Goal: Task Accomplishment & Management: Manage account settings

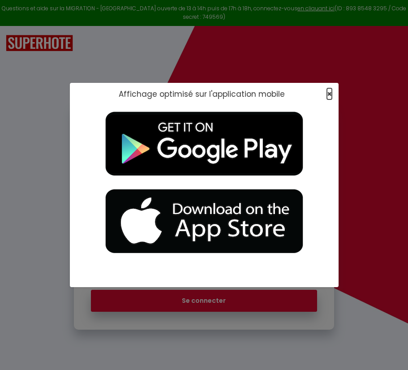
click at [331, 91] on span "×" at bounding box center [329, 93] width 5 height 11
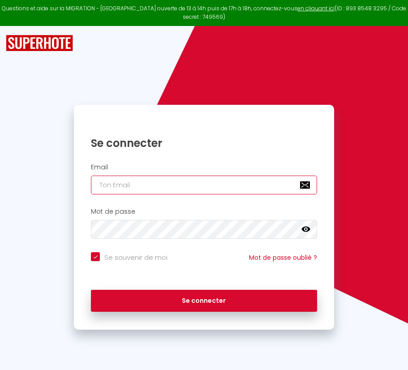
click at [216, 185] on input "email" at bounding box center [204, 185] width 226 height 19
paste input "[PERSON_NAME][EMAIL_ADDRESS][PERSON_NAME][DOMAIN_NAME]"
type input "[PERSON_NAME][EMAIL_ADDRESS][PERSON_NAME][DOMAIN_NAME]"
checkbox input "true"
type input "[PERSON_NAME][EMAIL_ADDRESS][PERSON_NAME][DOMAIN_NAME]"
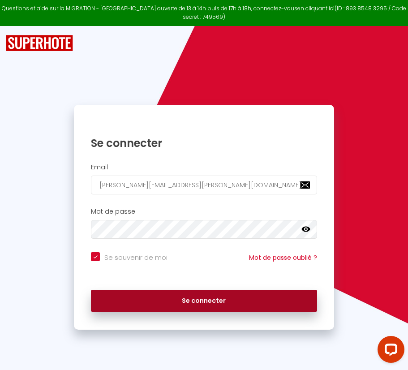
click at [193, 299] on button "Se connecter" at bounding box center [204, 301] width 226 height 22
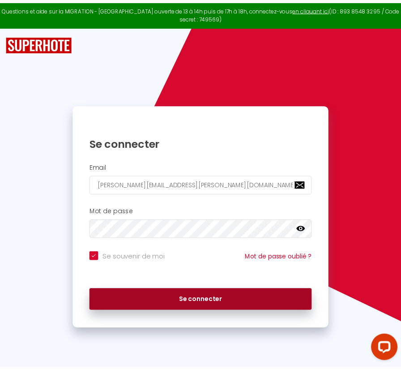
checkbox input "true"
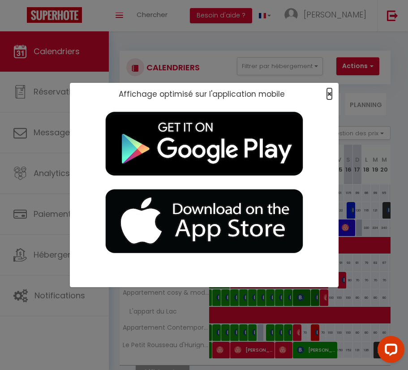
click at [328, 95] on span "×" at bounding box center [329, 93] width 5 height 11
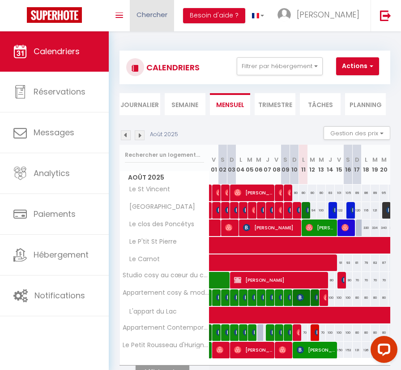
click at [161, 16] on span "Chercher" at bounding box center [152, 14] width 31 height 9
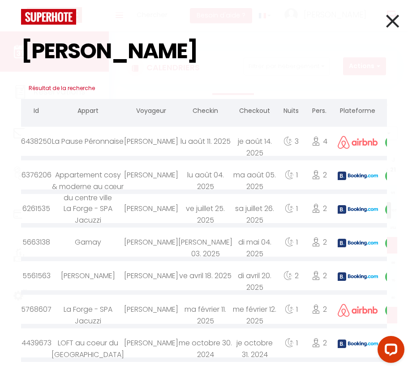
type input "[PERSON_NAME]"
click at [145, 144] on div "[PERSON_NAME]" at bounding box center [151, 141] width 54 height 29
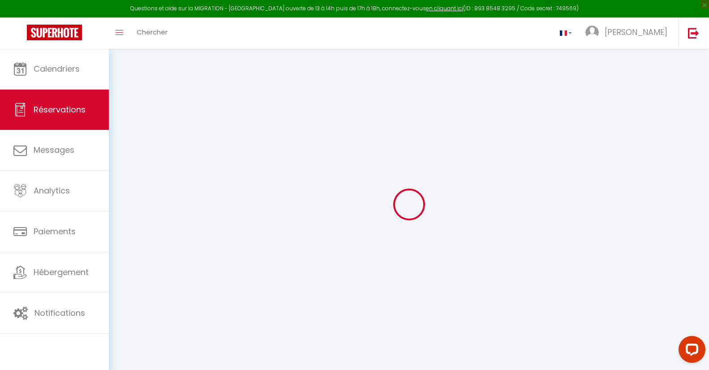
select select
checkbox input "false"
select select
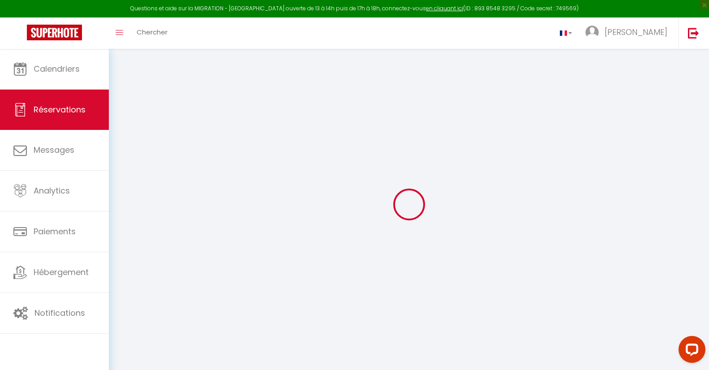
select select
checkbox input "false"
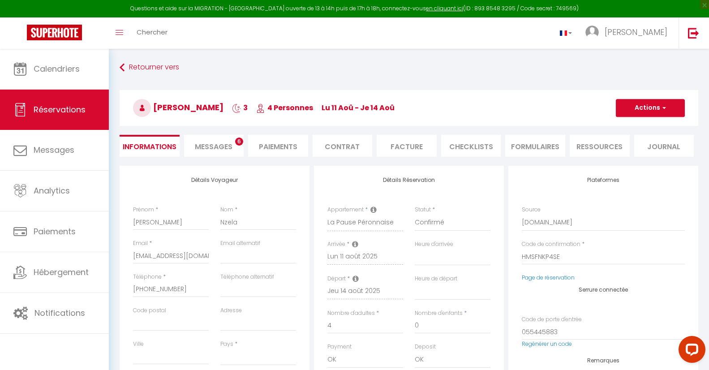
select select
checkbox input "false"
select select
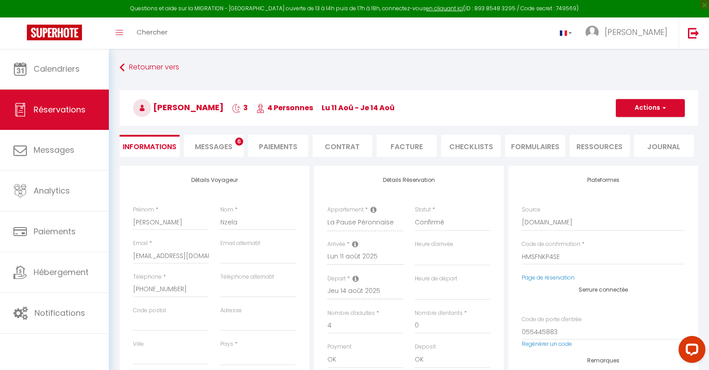
type input "60"
type input "11.04"
select select
checkbox input "false"
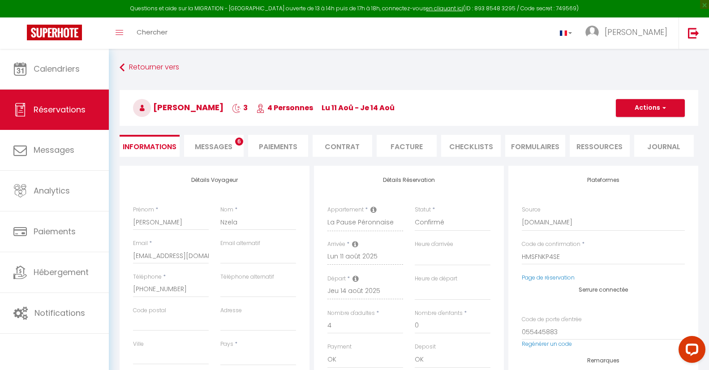
select select
checkbox input "false"
select select
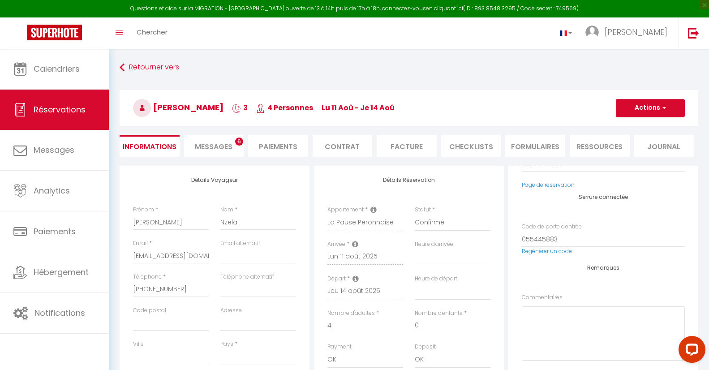
click at [223, 148] on span "Messages" at bounding box center [214, 147] width 38 height 10
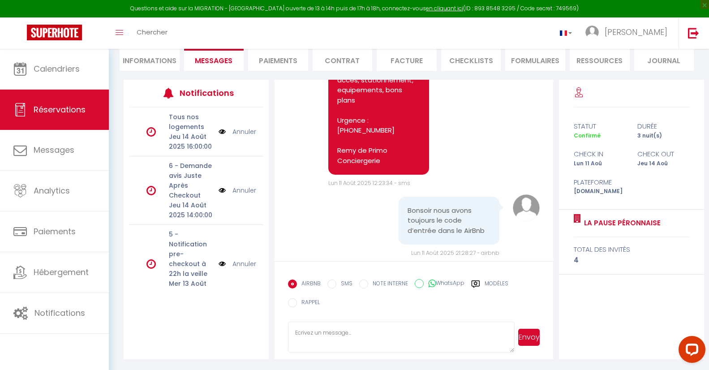
scroll to position [1773, 0]
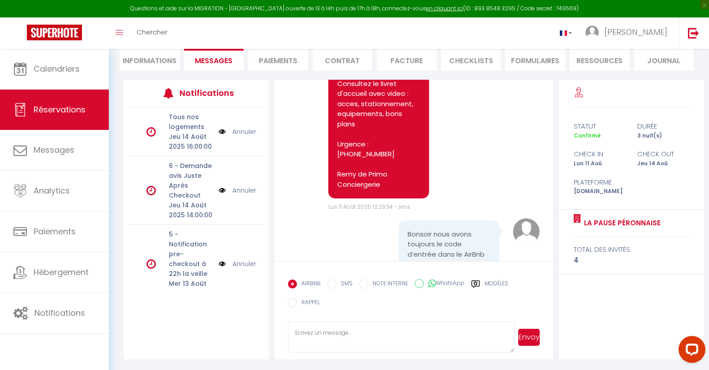
click at [372, 169] on pre "Bonjour [PERSON_NAME], Votre sejour commence ici ! Adresse : [GEOGRAPHIC_DATA][…" at bounding box center [378, 33] width 83 height 313
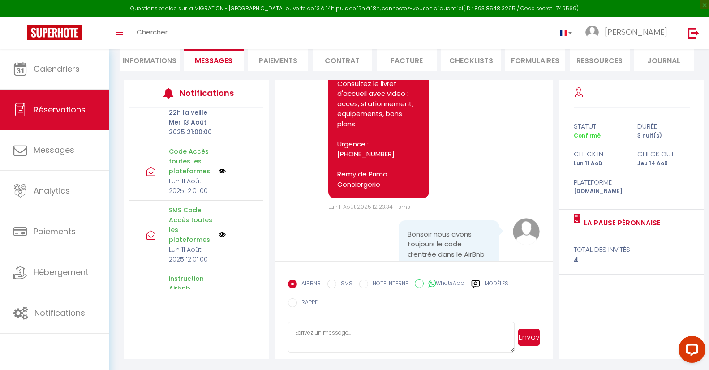
click at [128, 56] on li "Informations" at bounding box center [150, 60] width 60 height 22
select select
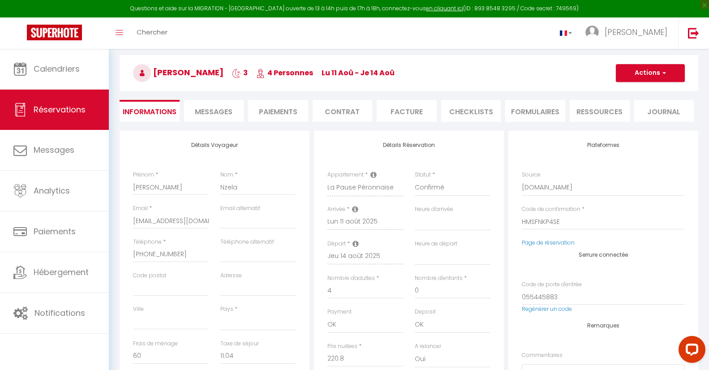
scroll to position [54, 0]
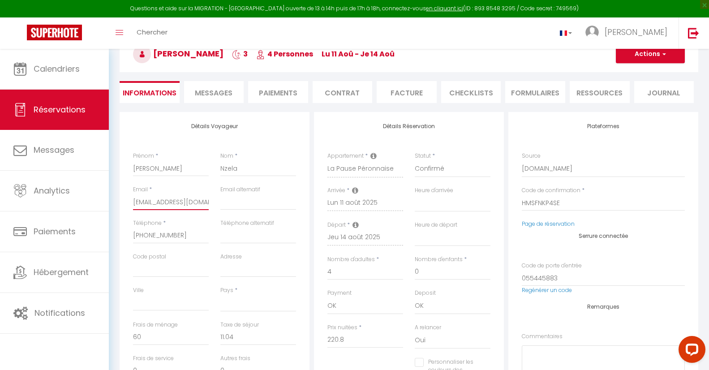
click at [160, 202] on input "[EMAIL_ADDRESS][DOMAIN_NAME]" at bounding box center [171, 202] width 76 height 16
select select
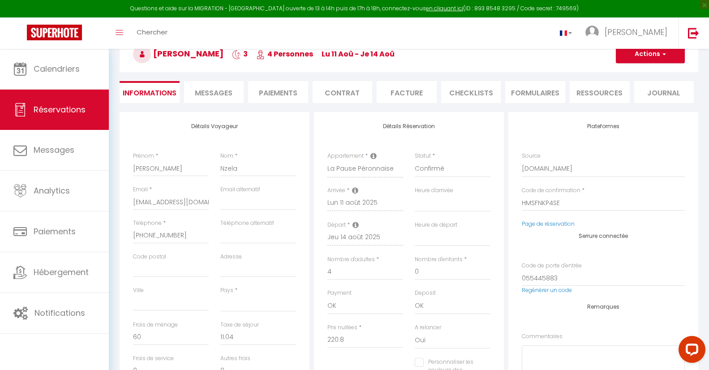
select select
checkbox input "false"
select select
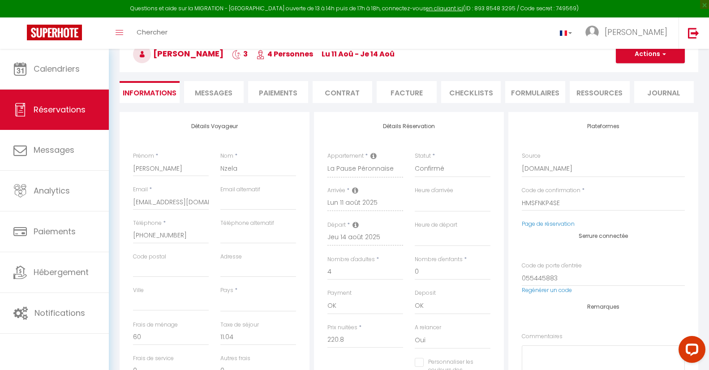
checkbox input "false"
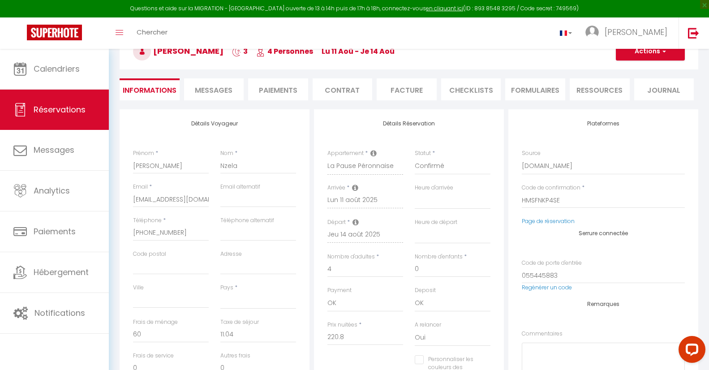
scroll to position [0, 0]
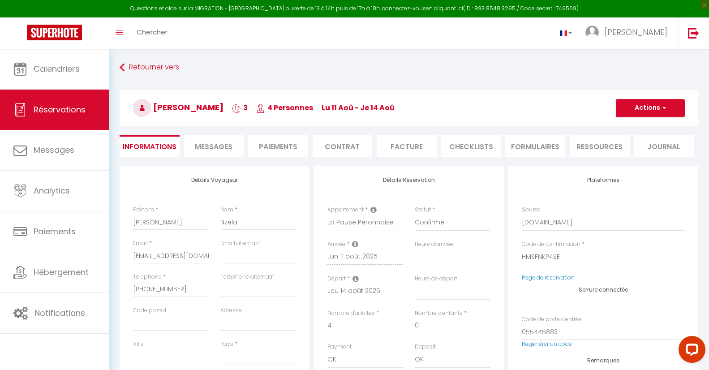
select select
checkbox input "false"
select select
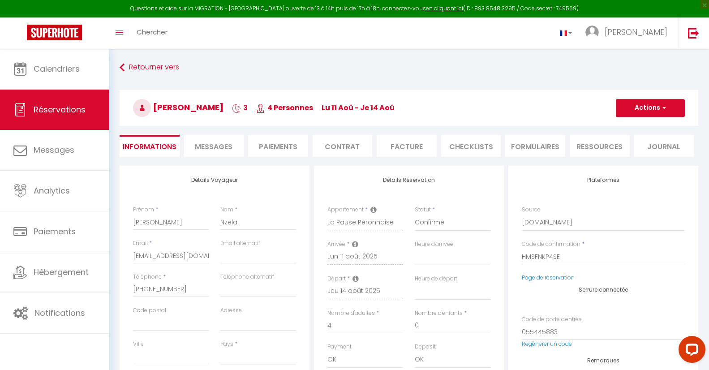
select select
checkbox input "false"
click at [223, 146] on span "Messages" at bounding box center [214, 147] width 38 height 10
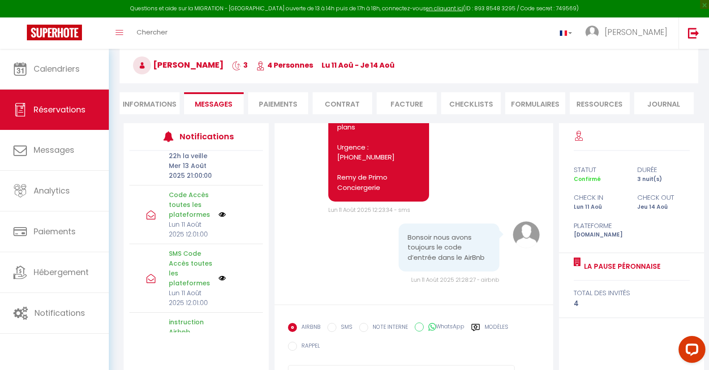
scroll to position [86, 0]
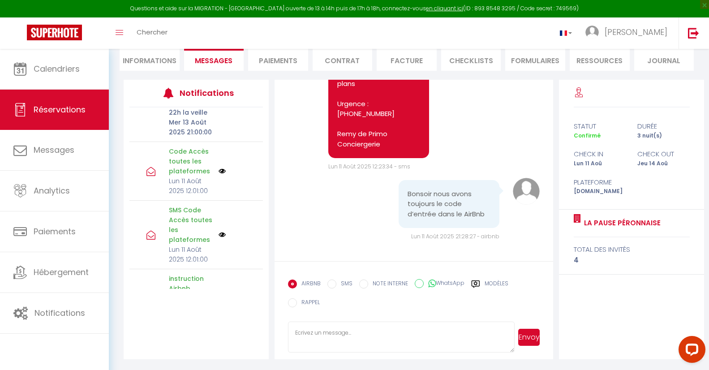
click at [333, 283] on input "SMS" at bounding box center [331, 283] width 9 height 9
radio input "true"
click at [296, 285] on input "EMAIL" at bounding box center [292, 283] width 9 height 9
radio input "true"
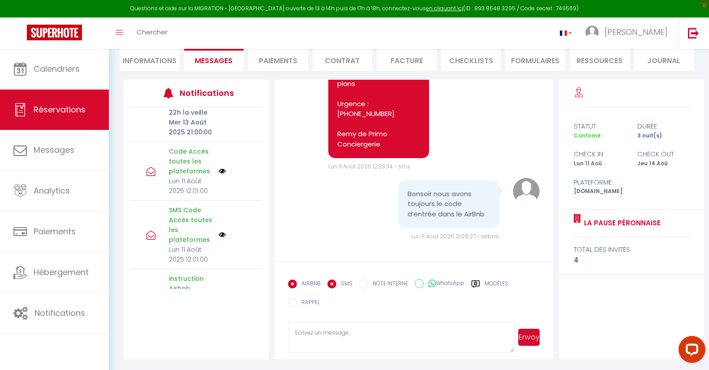
radio input "false"
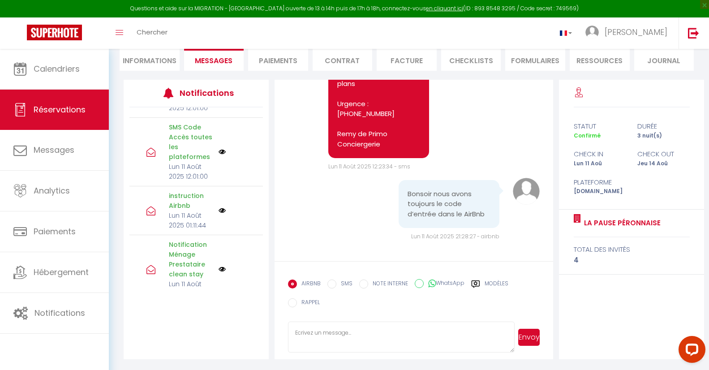
scroll to position [269, 0]
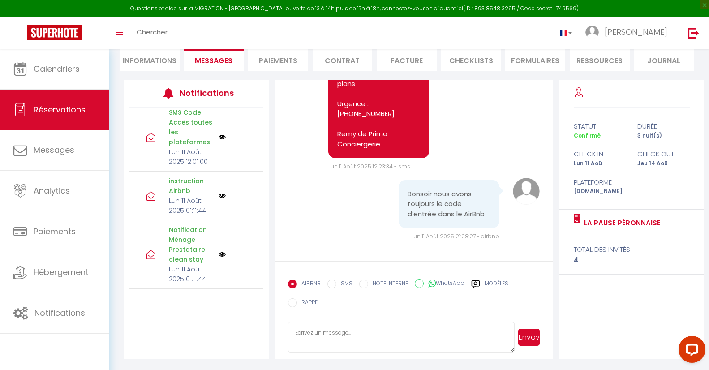
click at [408, 283] on input "WhatsApp" at bounding box center [419, 283] width 9 height 9
radio input "true"
radio input "false"
click at [334, 286] on input "SMS" at bounding box center [331, 283] width 9 height 9
radio input "true"
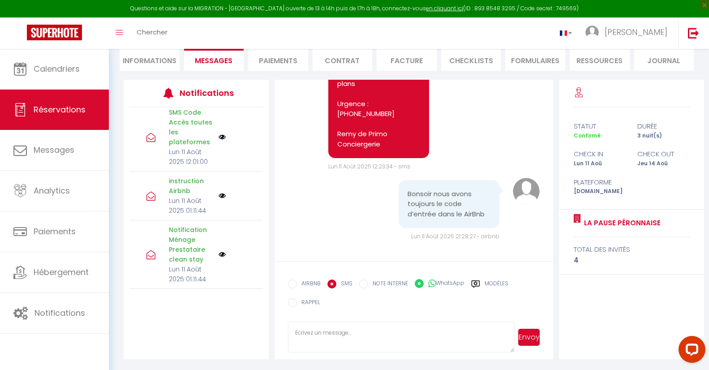
radio input "false"
click at [298, 283] on label "AIRBNB" at bounding box center [309, 284] width 24 height 10
click at [297, 283] on input "EMAIL" at bounding box center [292, 283] width 9 height 9
radio input "true"
radio input "false"
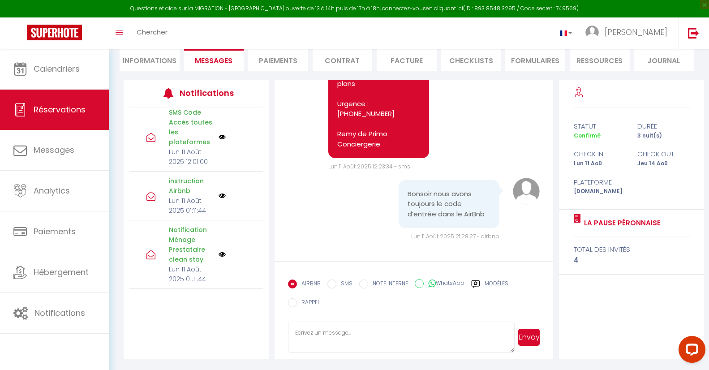
scroll to position [1827, 0]
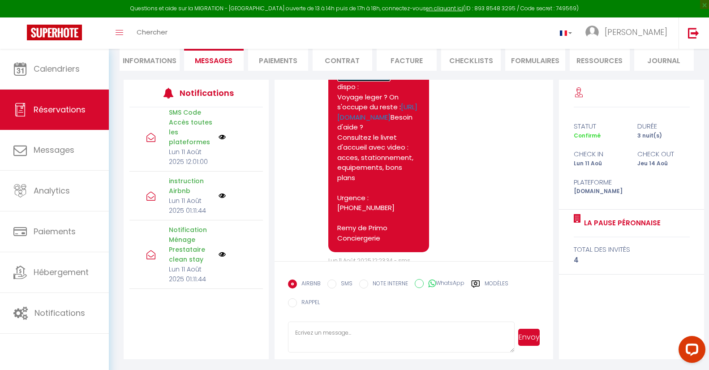
scroll to position [1773, 0]
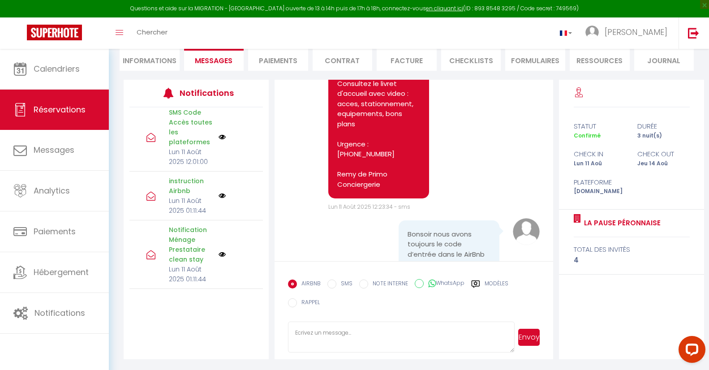
click at [149, 63] on li "Informations" at bounding box center [150, 60] width 60 height 22
select select
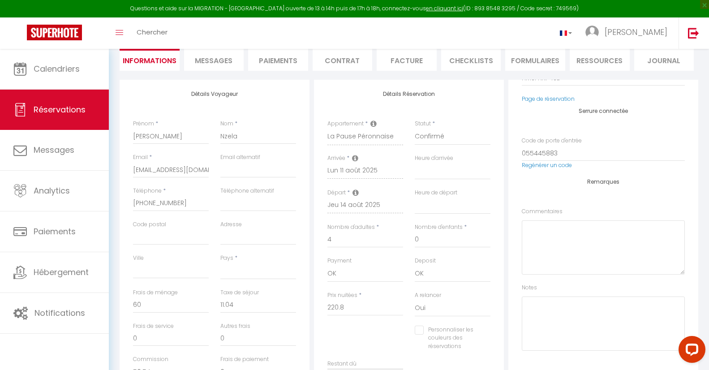
select select
checkbox input "false"
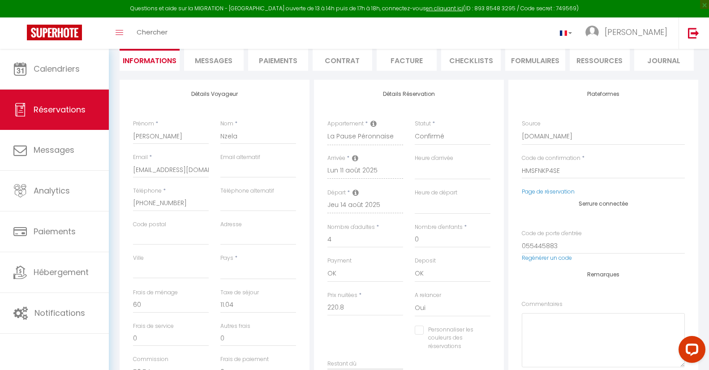
select select
checkbox input "false"
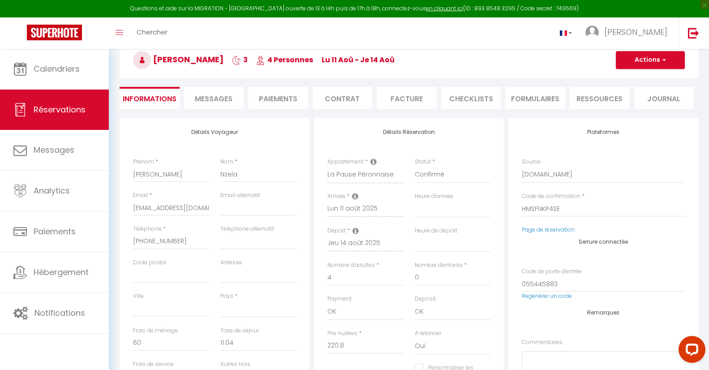
select select
checkbox input "false"
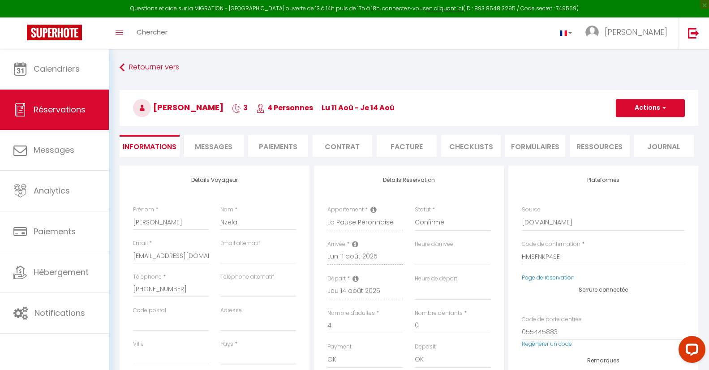
select select
checkbox input "false"
click at [204, 147] on span "Messages" at bounding box center [214, 147] width 38 height 10
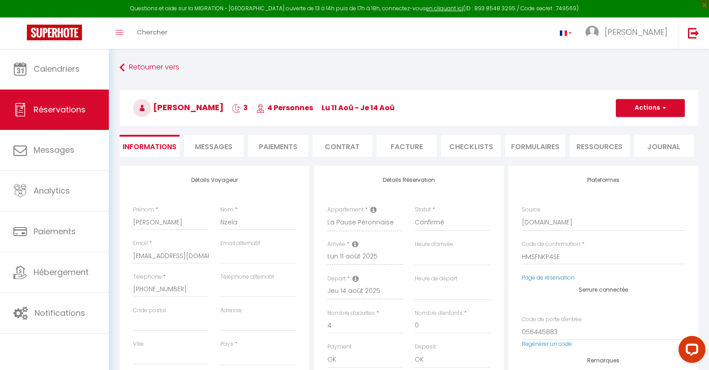
select select
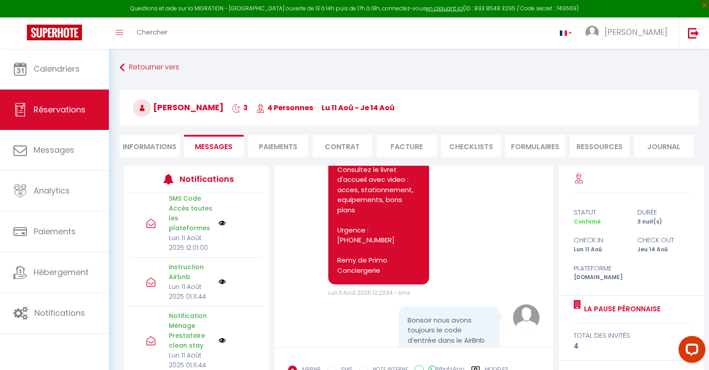
select select
click at [141, 147] on li "Informations" at bounding box center [150, 146] width 60 height 22
select select
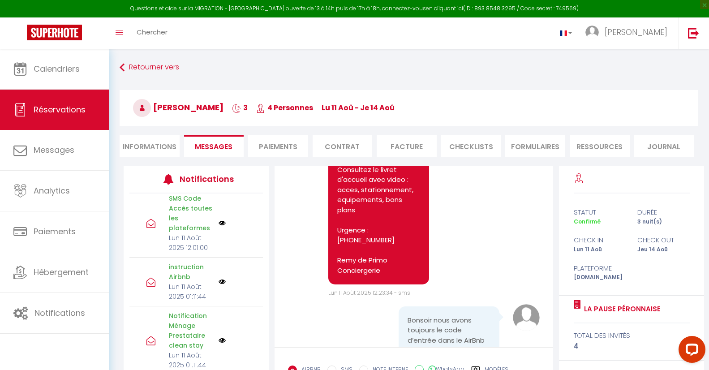
select select
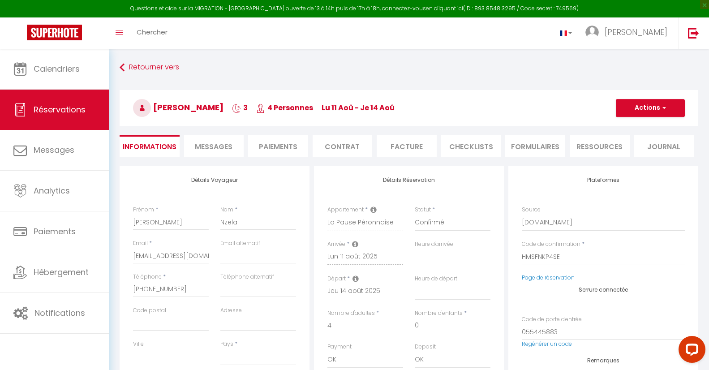
select select
checkbox input "false"
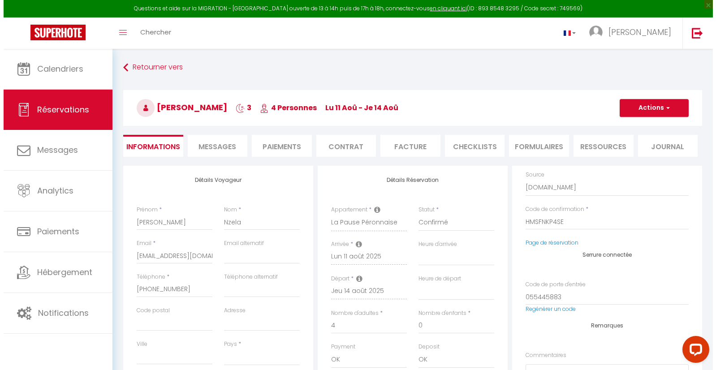
scroll to position [54, 0]
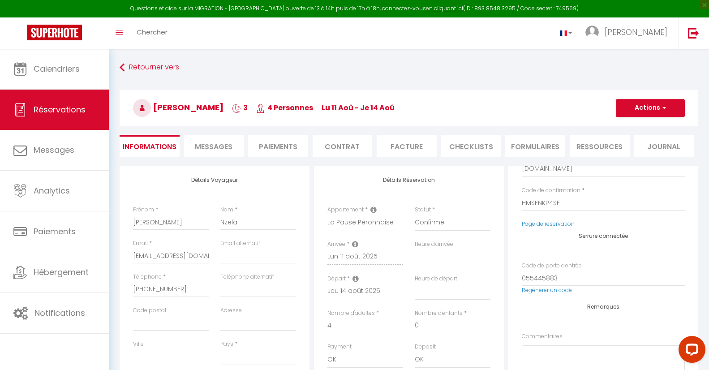
select select
checkbox input "false"
select select
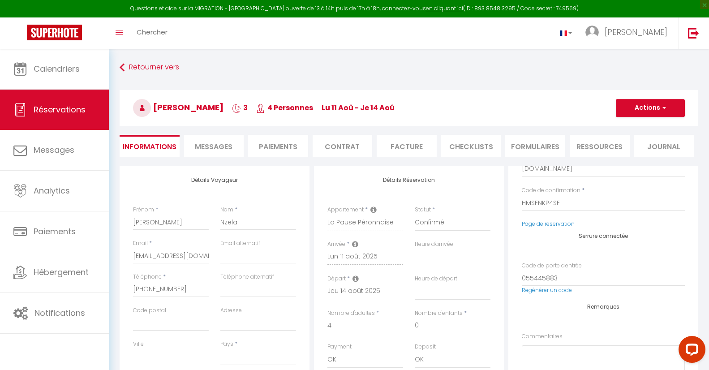
select select
checkbox input "false"
select select
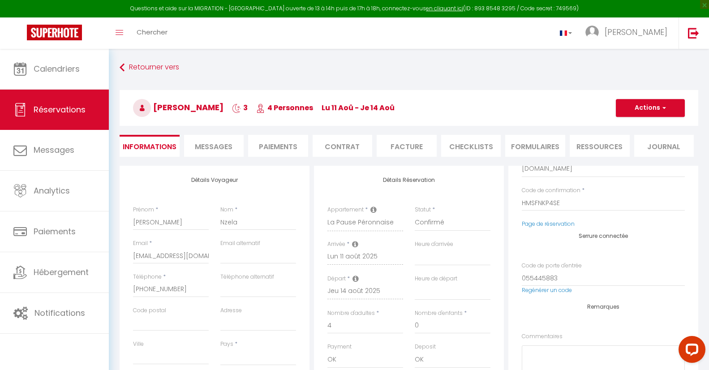
select select
checkbox input "false"
select select
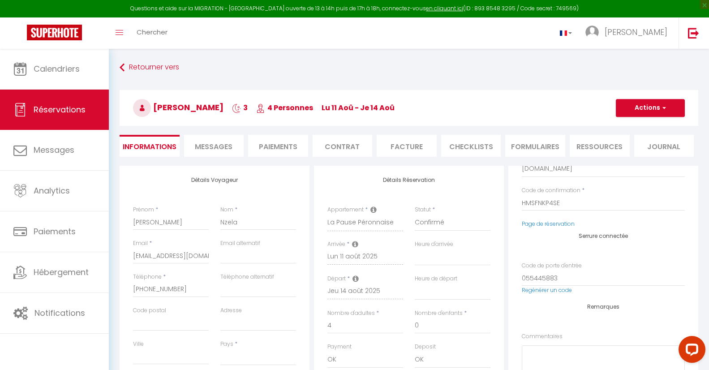
checkbox input "false"
select select
checkbox input "false"
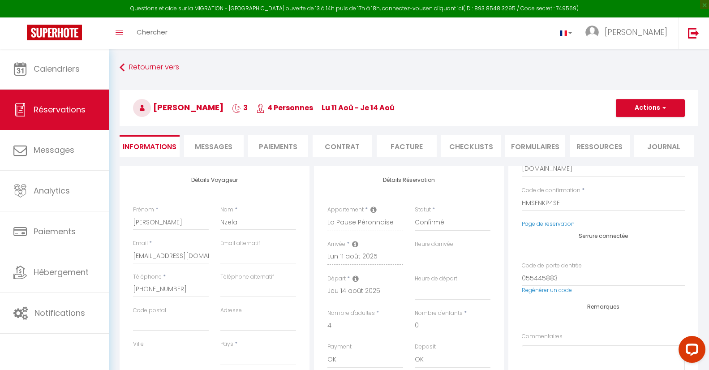
select select
checkbox input "false"
select select
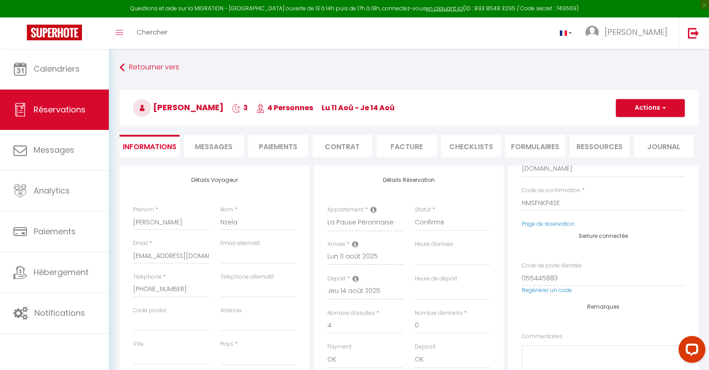
select select
checkbox input "false"
select select
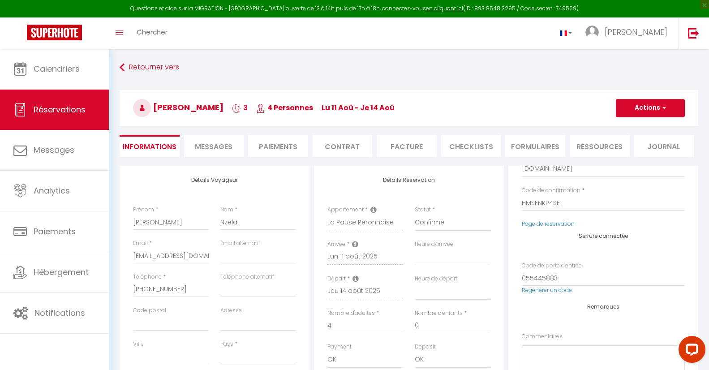
select select
checkbox input "false"
select select
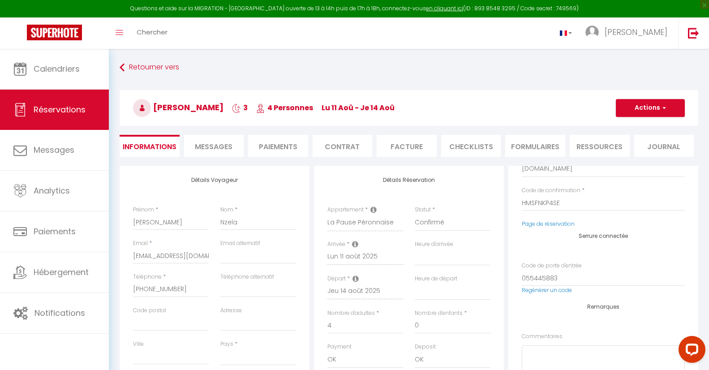
checkbox input "false"
select select
checkbox input "false"
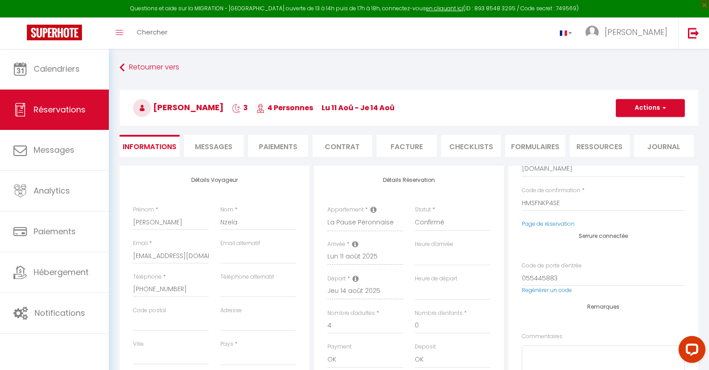
select select
checkbox input "false"
select select
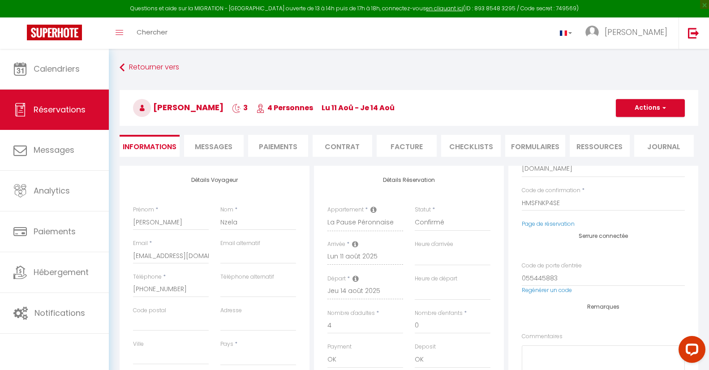
select select
checkbox input "false"
select select
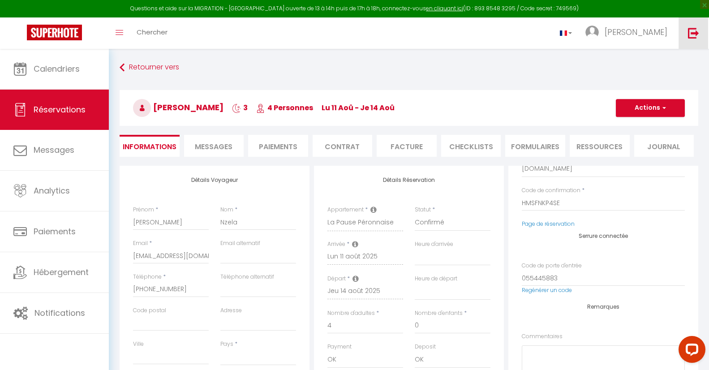
select select
checkbox input "false"
select select
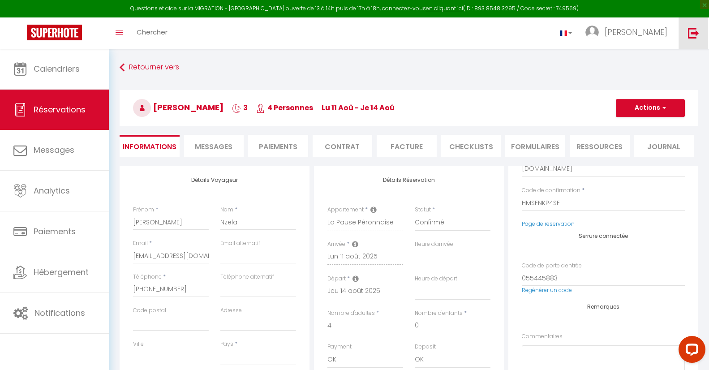
checkbox input "false"
click at [408, 34] on img at bounding box center [693, 32] width 11 height 11
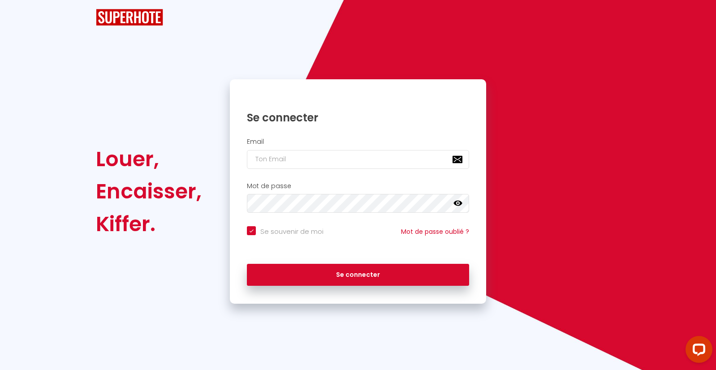
checkbox input "true"
